Goal: Check status: Check status

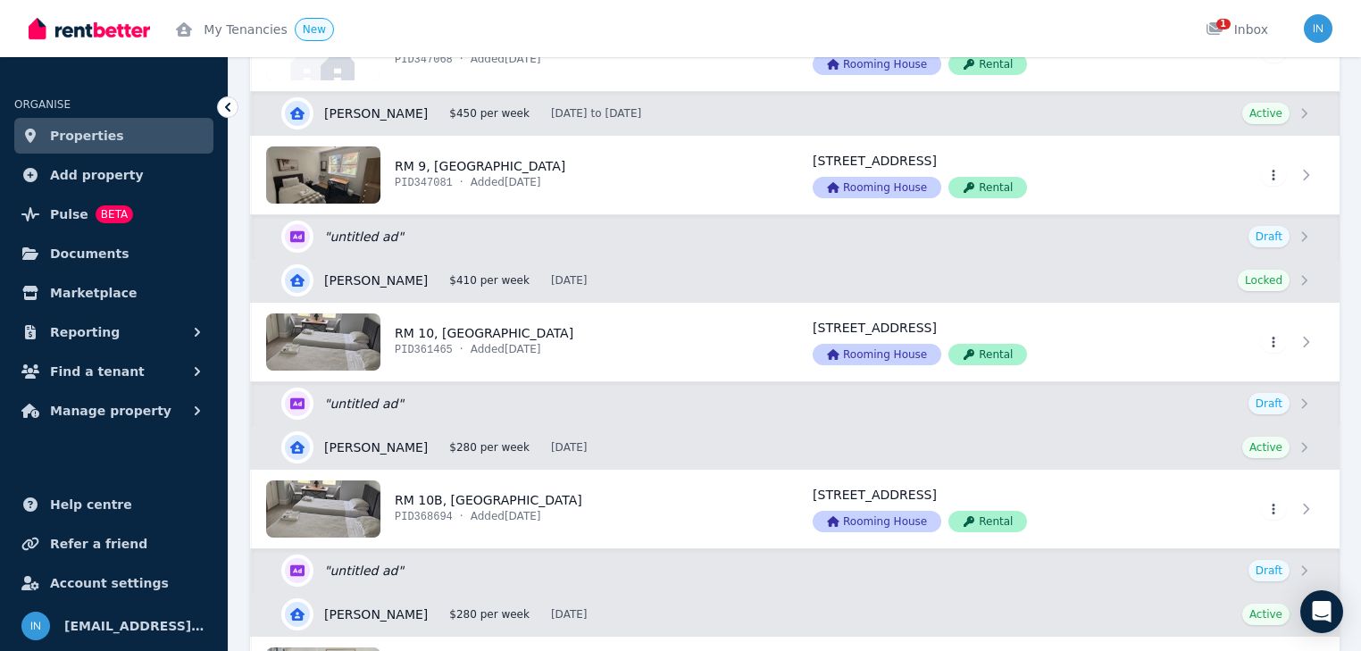
scroll to position [1429, 0]
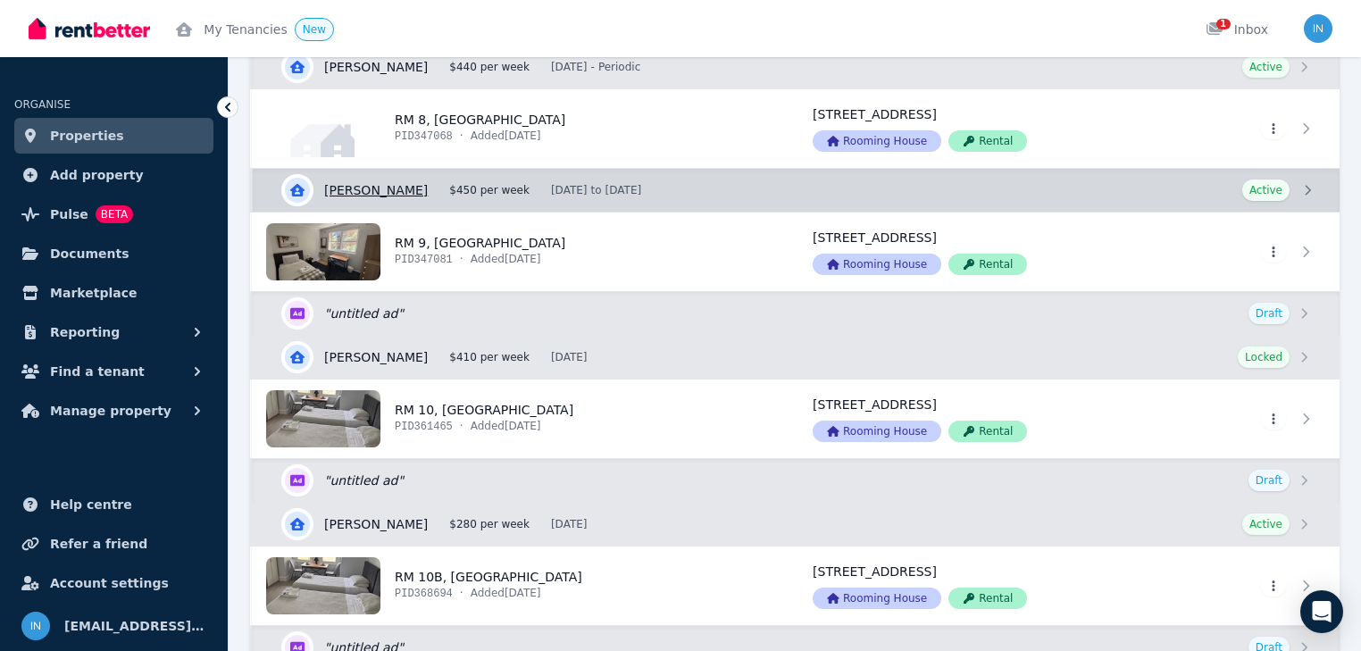
click at [401, 188] on link "View details for [PERSON_NAME]" at bounding box center [796, 190] width 1087 height 43
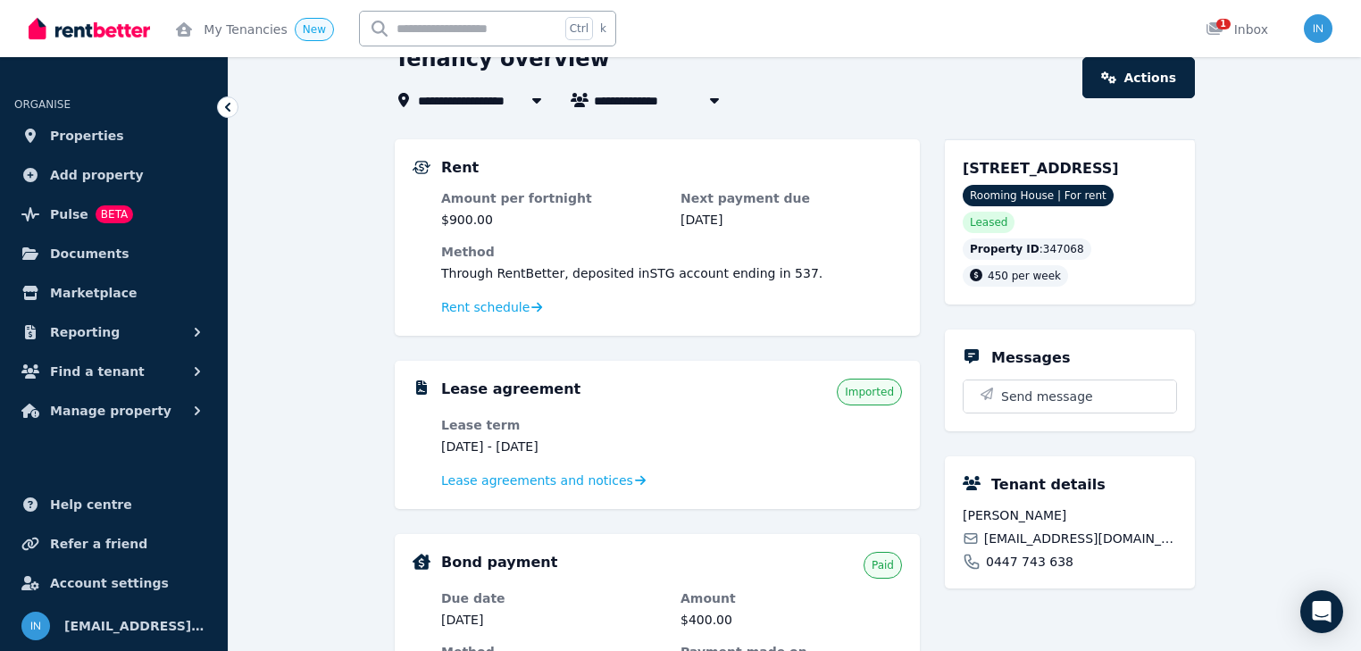
scroll to position [71, 0]
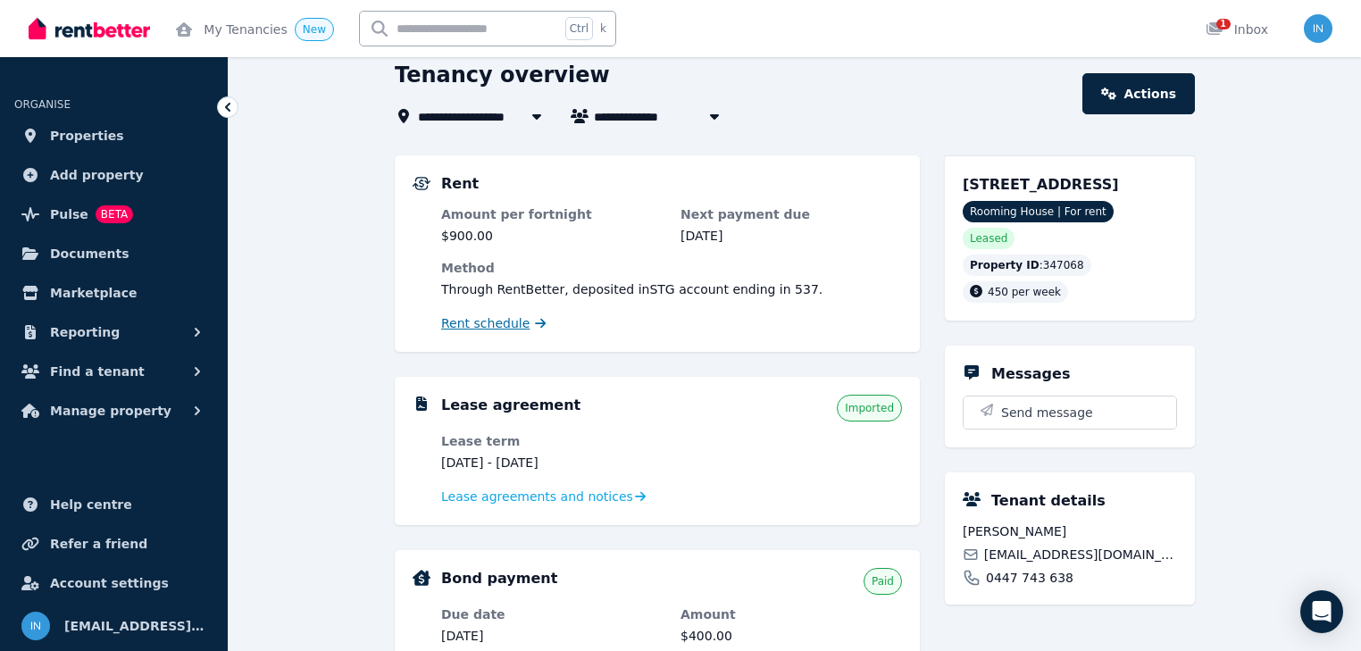
click at [508, 325] on span "Rent schedule" at bounding box center [485, 323] width 88 height 18
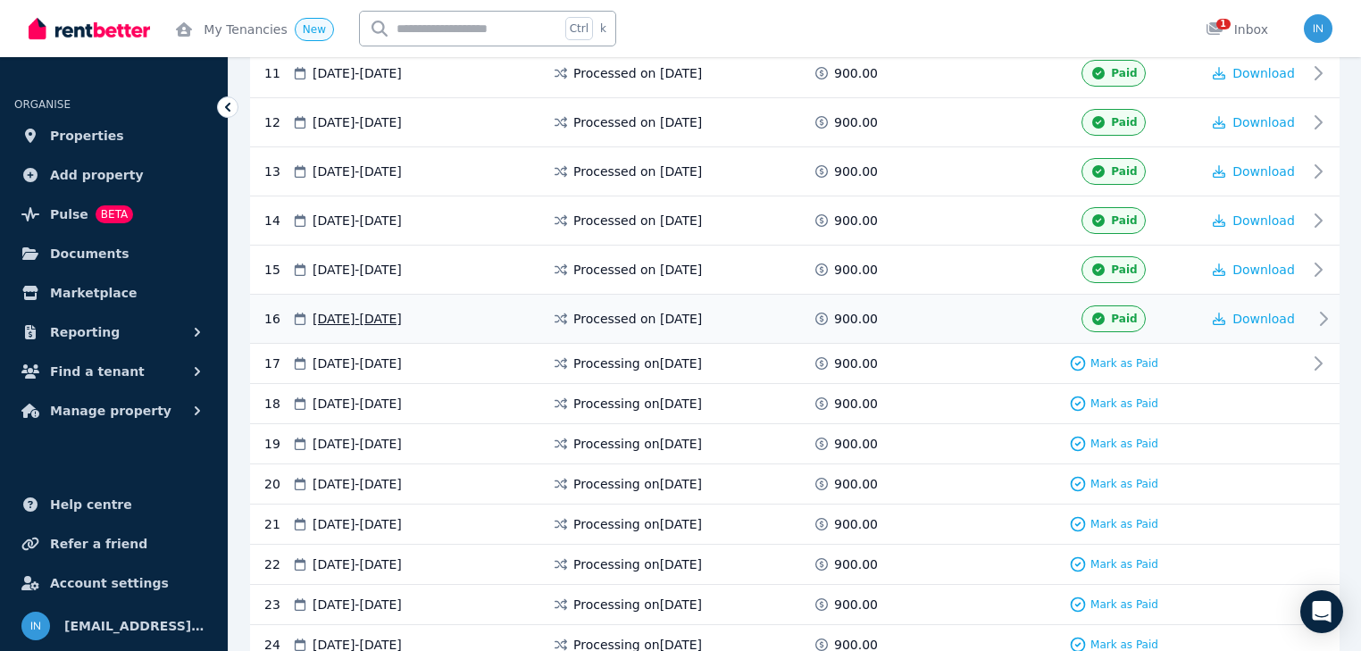
scroll to position [839, 0]
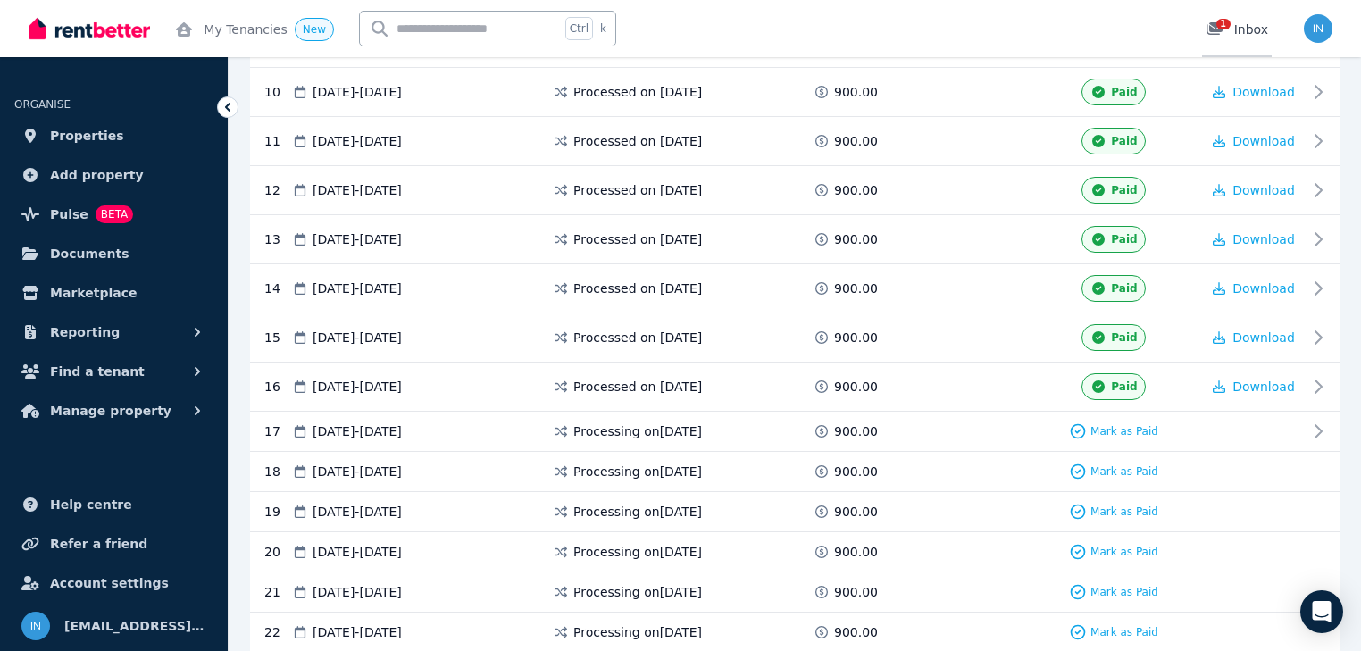
click at [1236, 29] on div "1 Inbox" at bounding box center [1237, 30] width 63 height 18
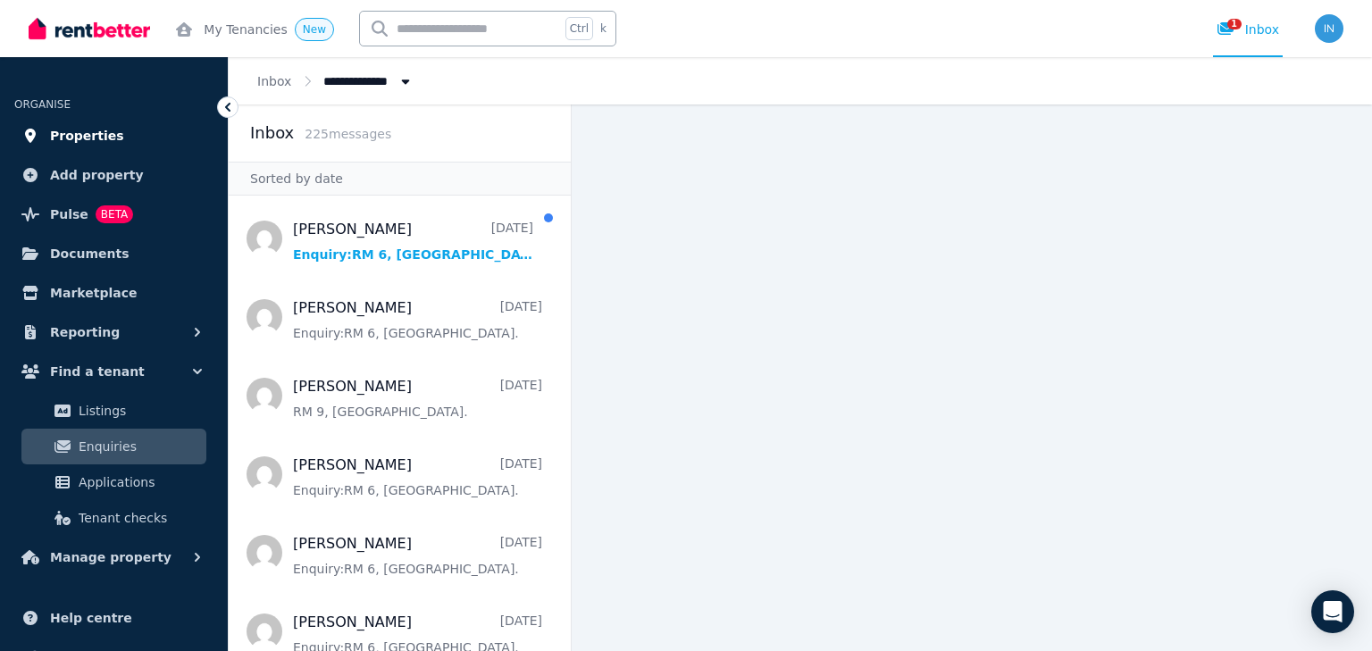
click at [91, 138] on span "Properties" at bounding box center [87, 135] width 74 height 21
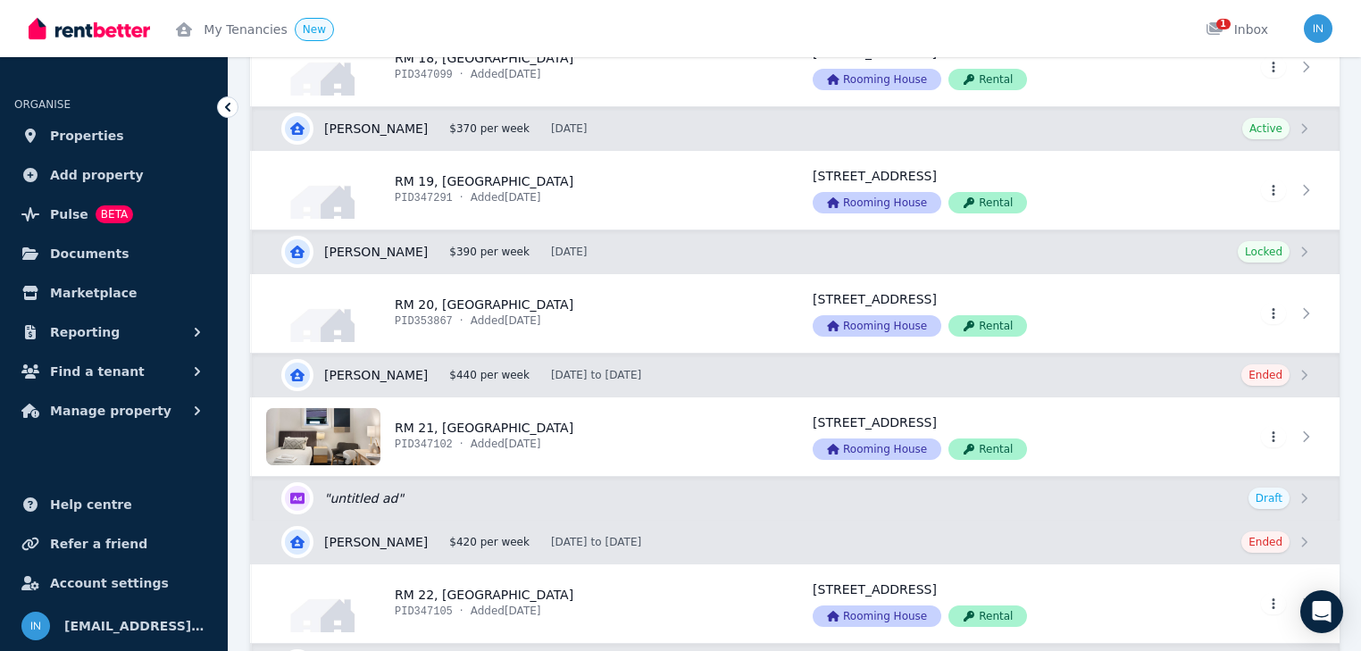
scroll to position [3144, 0]
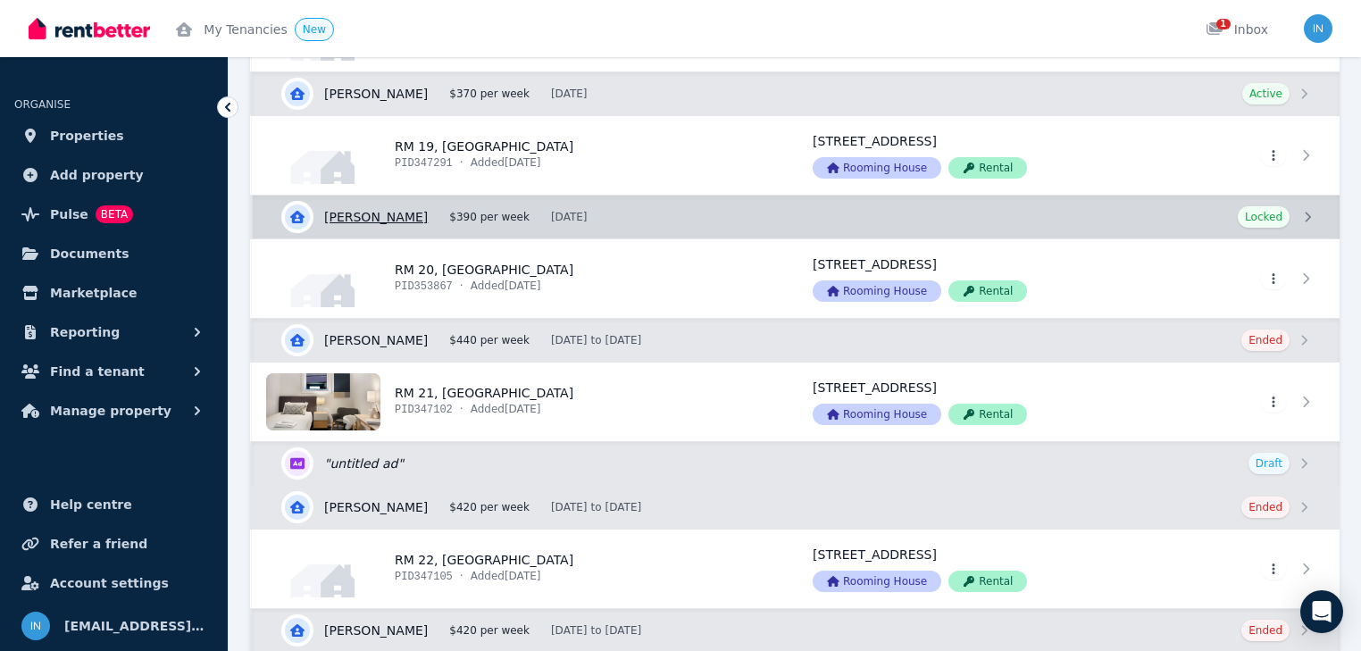
click at [401, 213] on link "View details for [PERSON_NAME]" at bounding box center [796, 217] width 1087 height 43
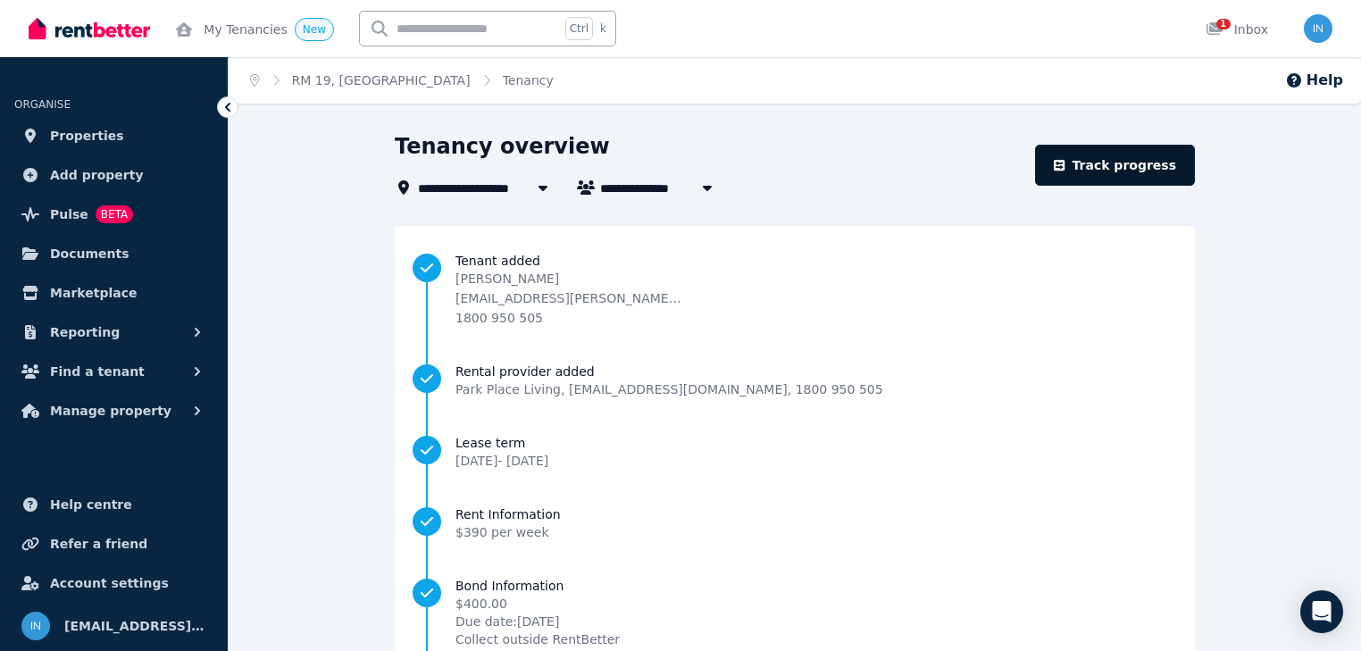
click at [1120, 171] on link "Track progress" at bounding box center [1115, 165] width 160 height 41
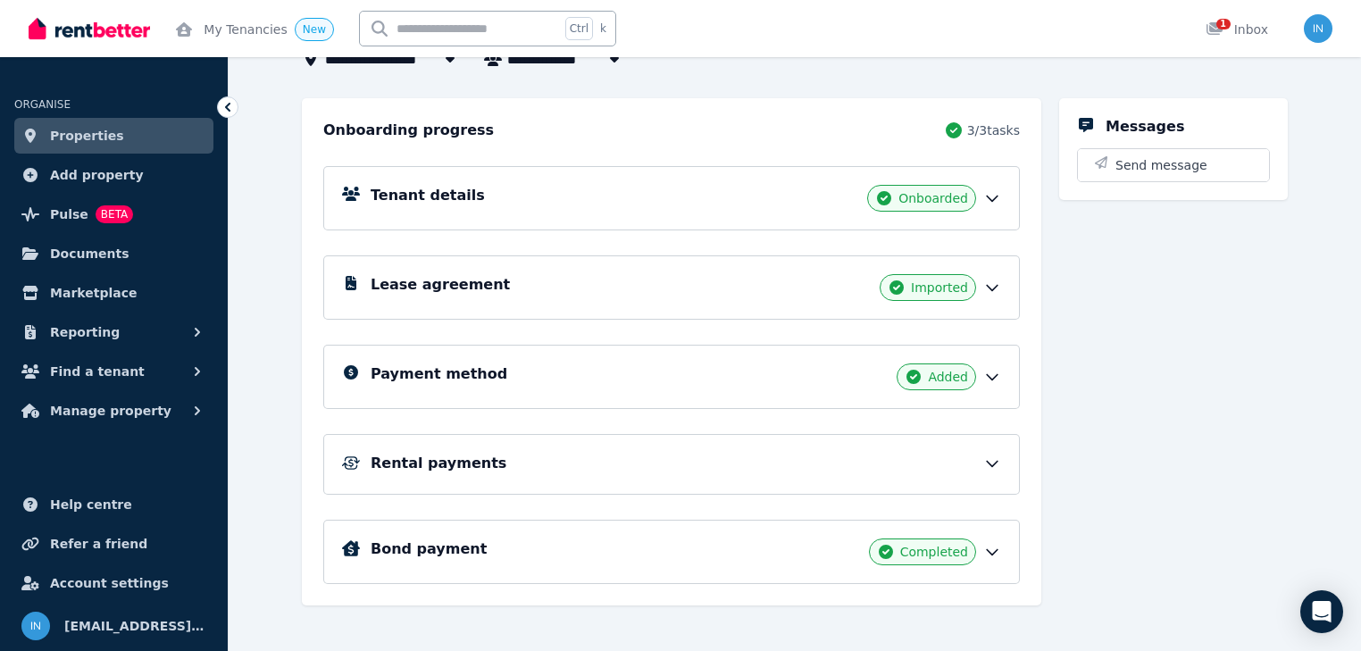
scroll to position [169, 0]
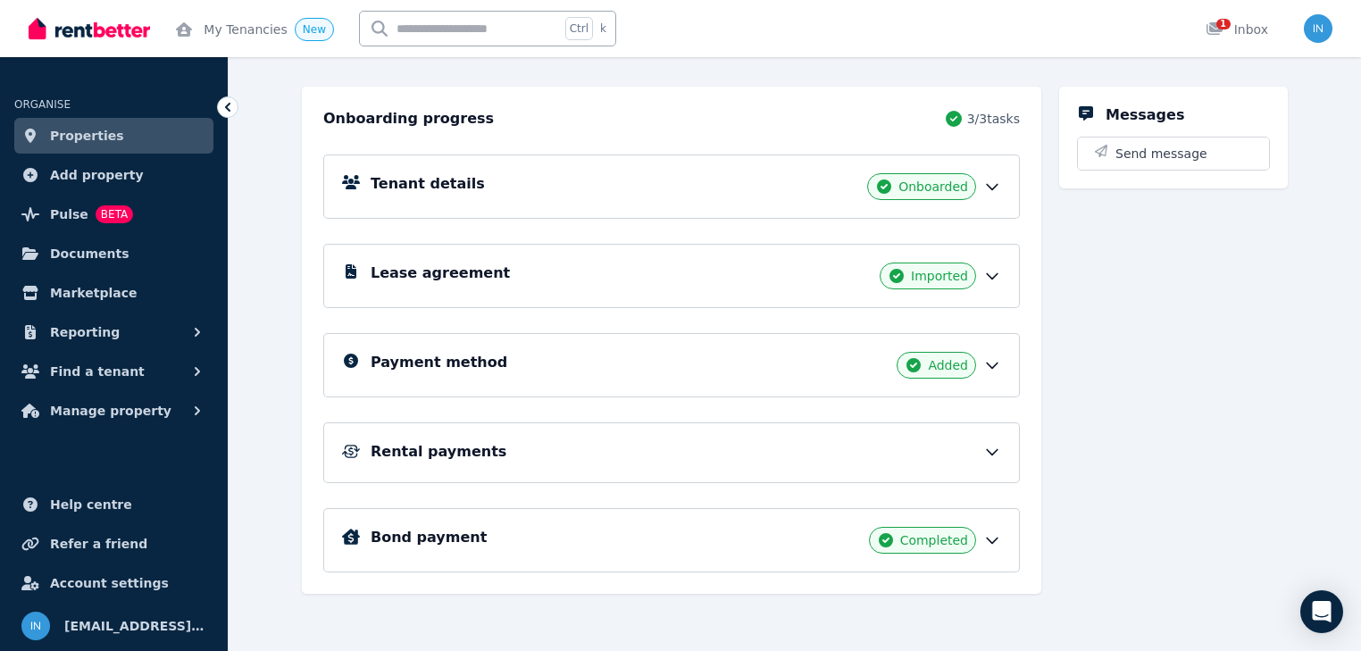
click at [419, 451] on h5 "Rental payments" at bounding box center [439, 451] width 136 height 21
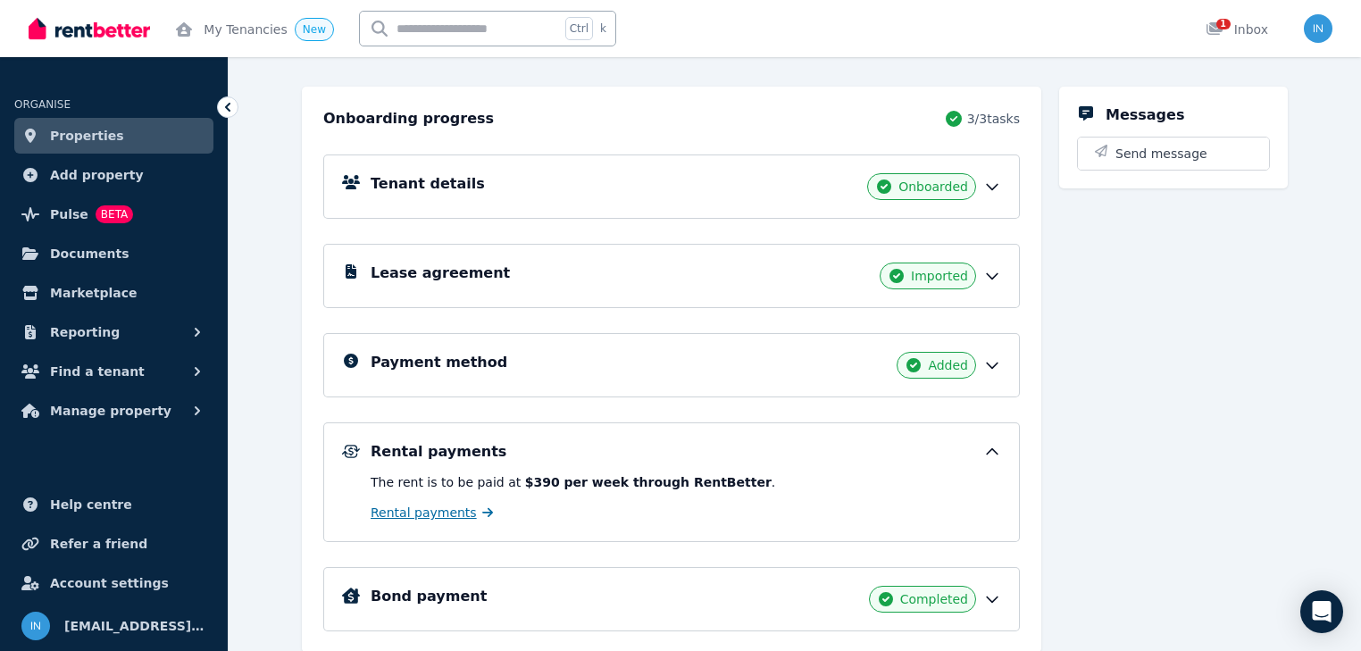
click at [418, 509] on span "Rental payments" at bounding box center [424, 513] width 106 height 18
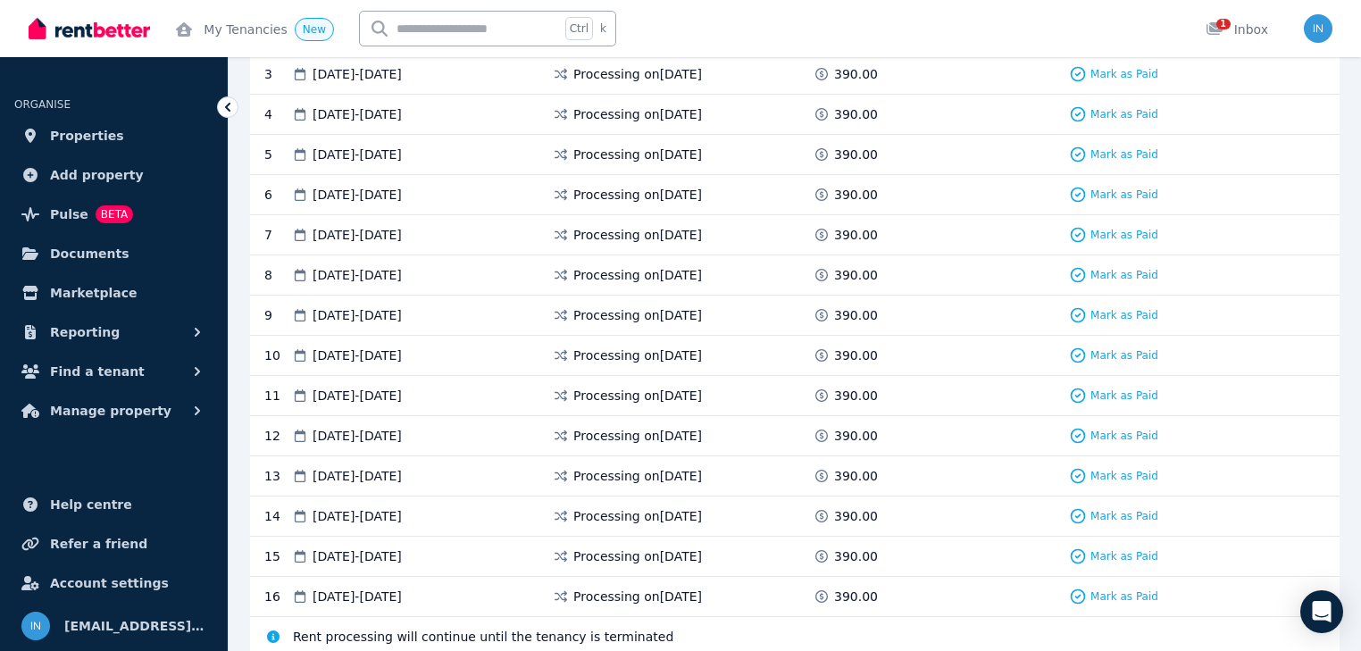
scroll to position [565, 0]
